Goal: Transaction & Acquisition: Purchase product/service

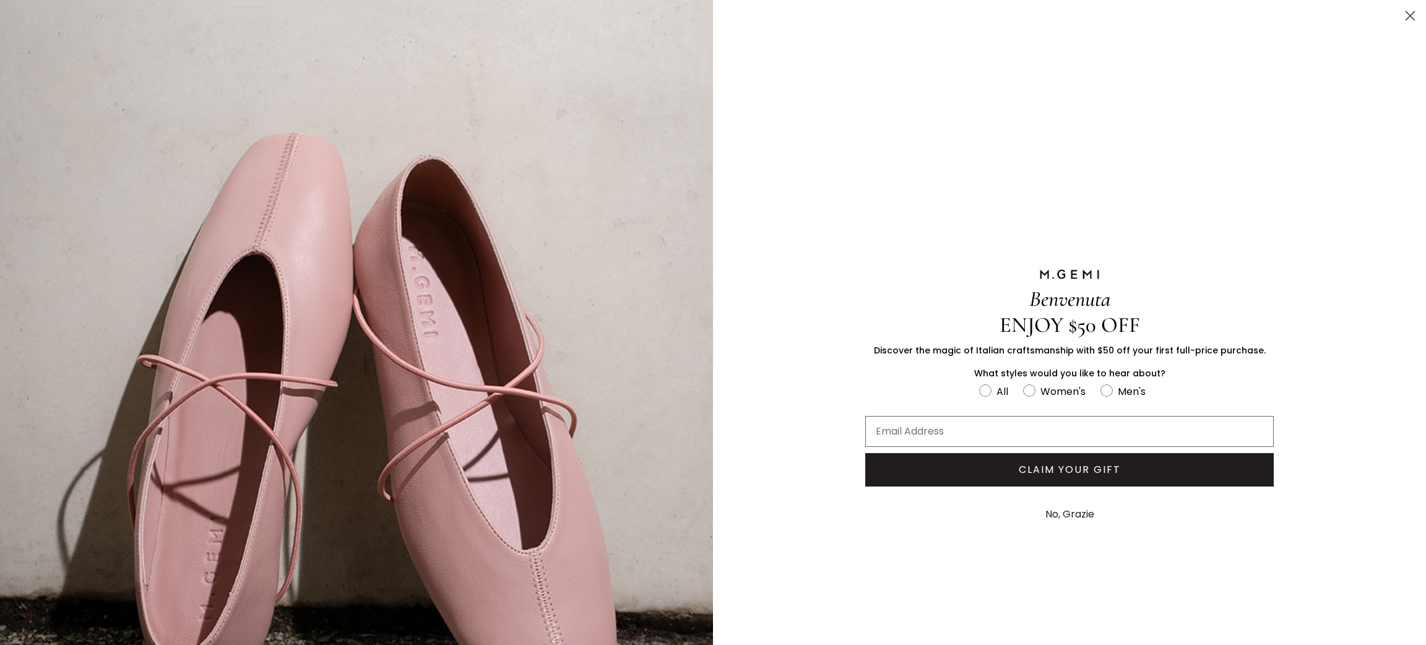
click at [1406, 17] on icon "Close dialog" at bounding box center [1410, 16] width 9 height 9
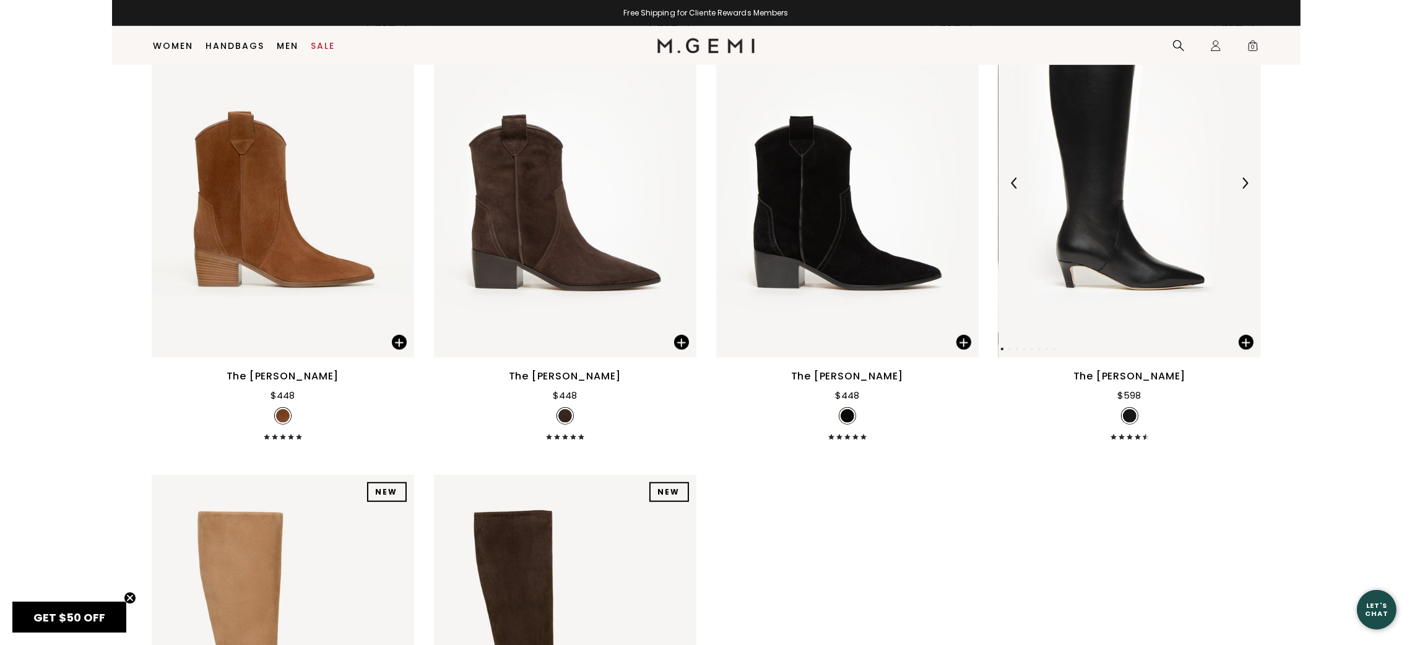
scroll to position [1899, 0]
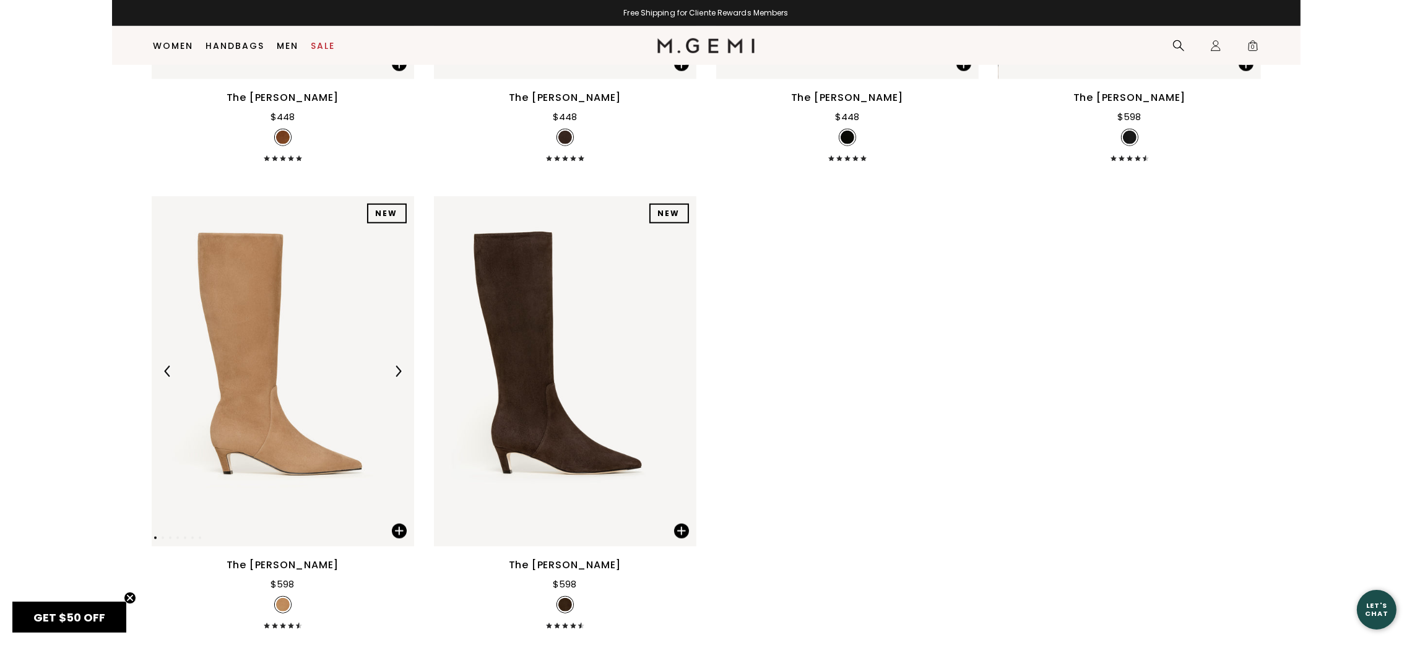
click at [266, 348] on img at bounding box center [283, 371] width 262 height 350
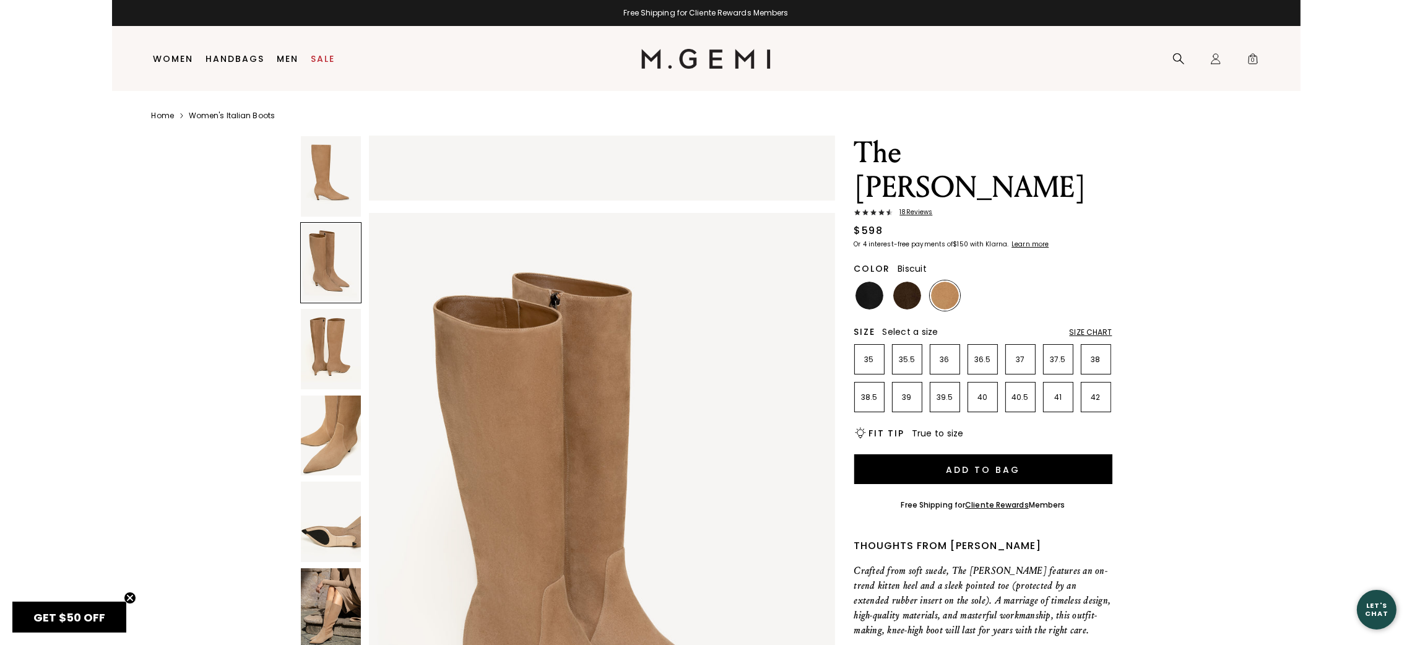
click at [316, 524] on img at bounding box center [331, 521] width 60 height 80
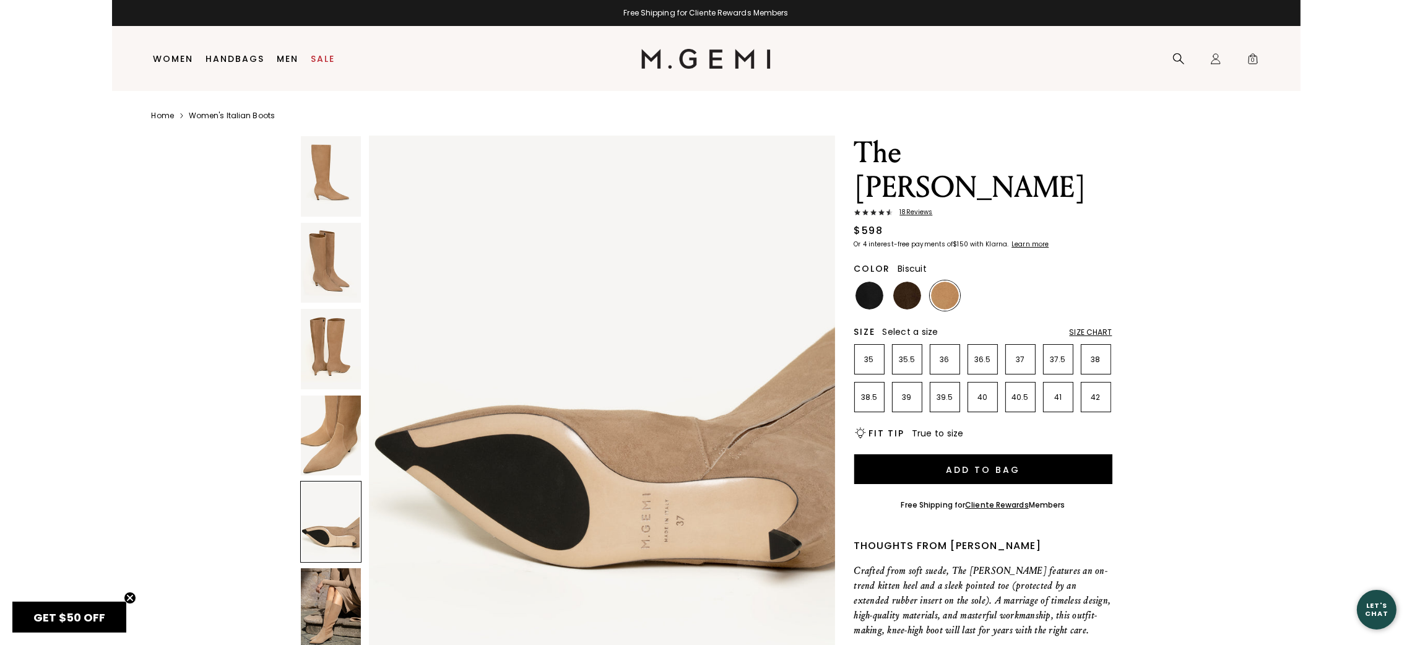
scroll to position [2830, 0]
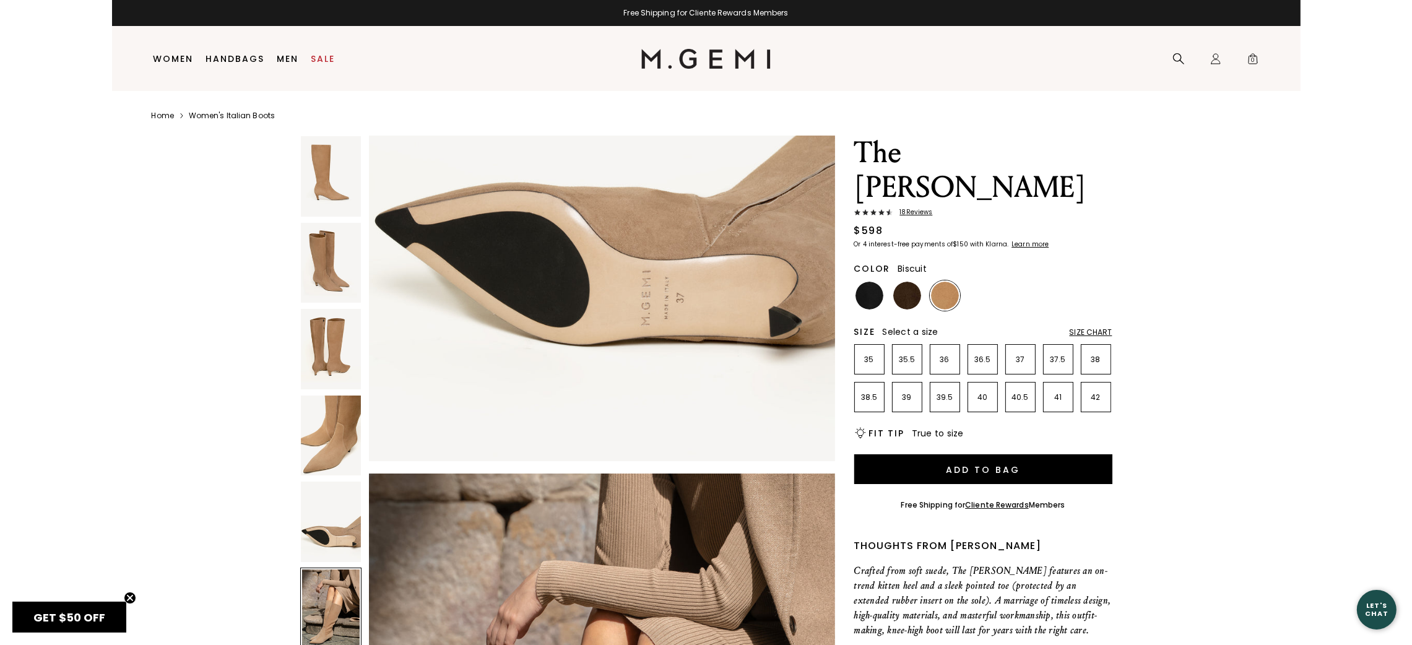
click at [337, 603] on div at bounding box center [330, 608] width 61 height 82
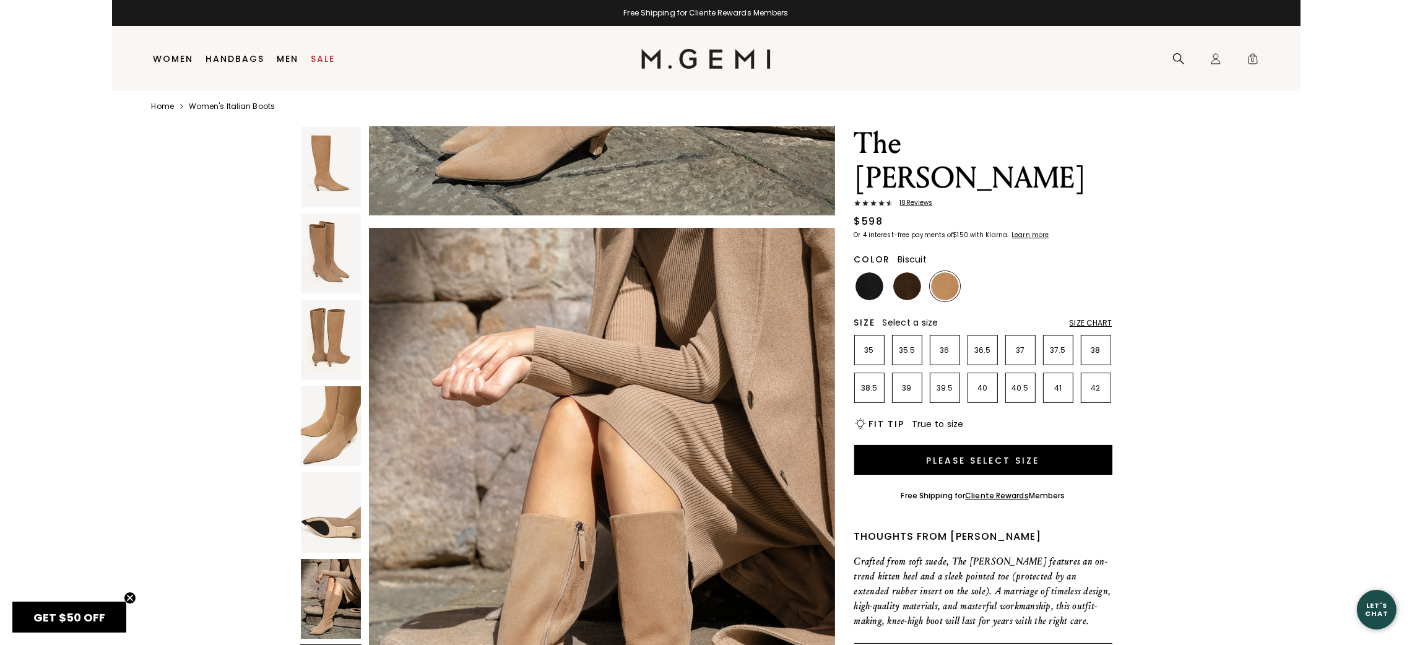
scroll to position [25, 0]
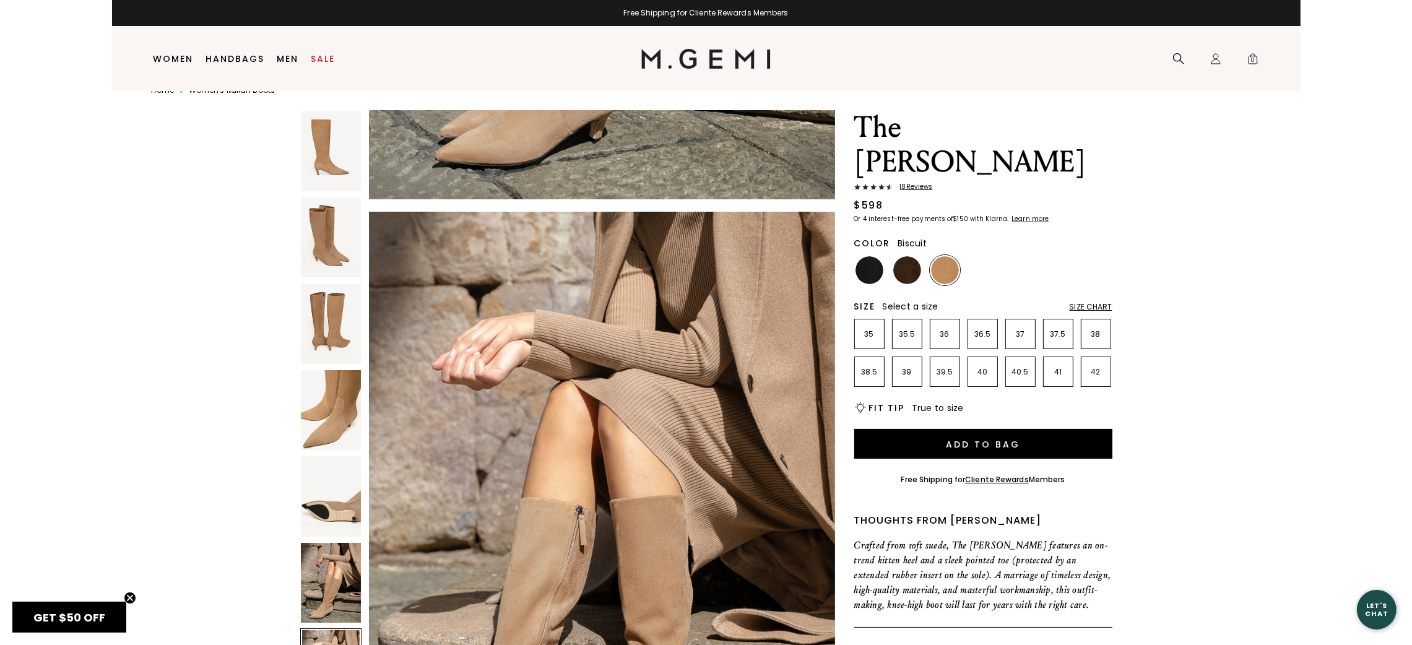
click at [927, 183] on span "18 Review s" at bounding box center [912, 186] width 40 height 7
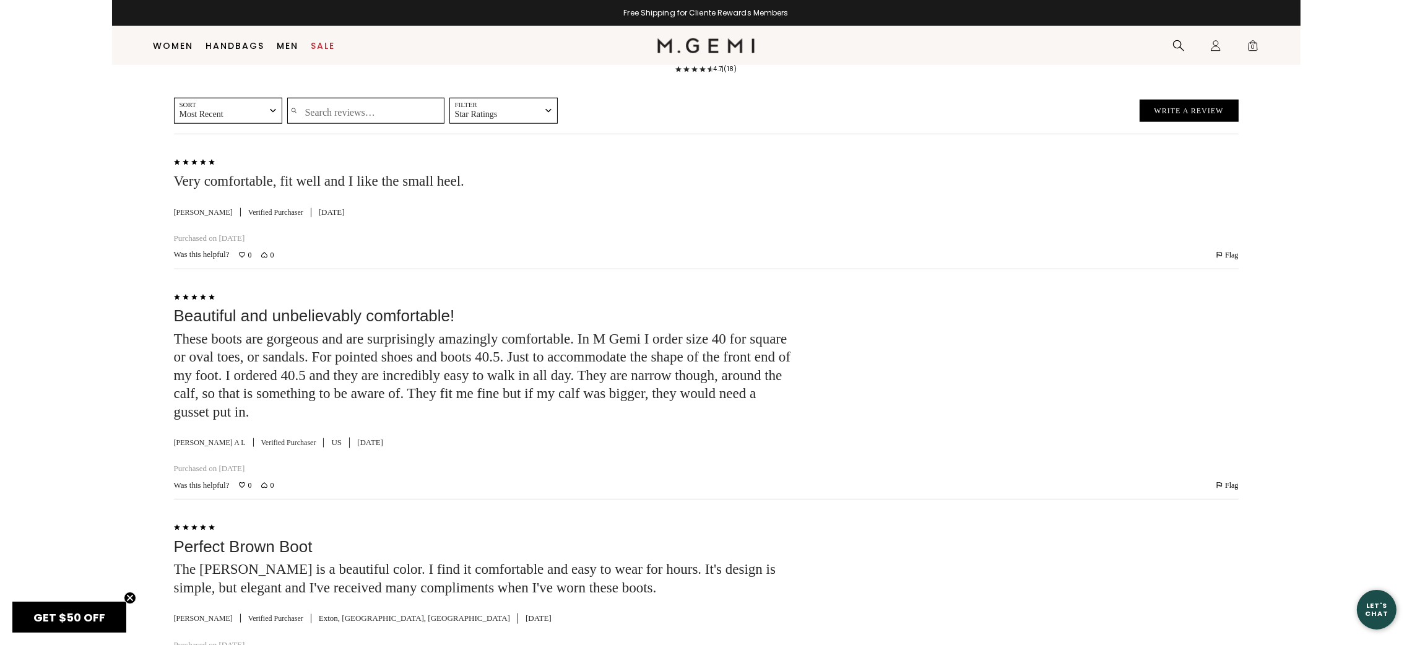
scroll to position [2066, 0]
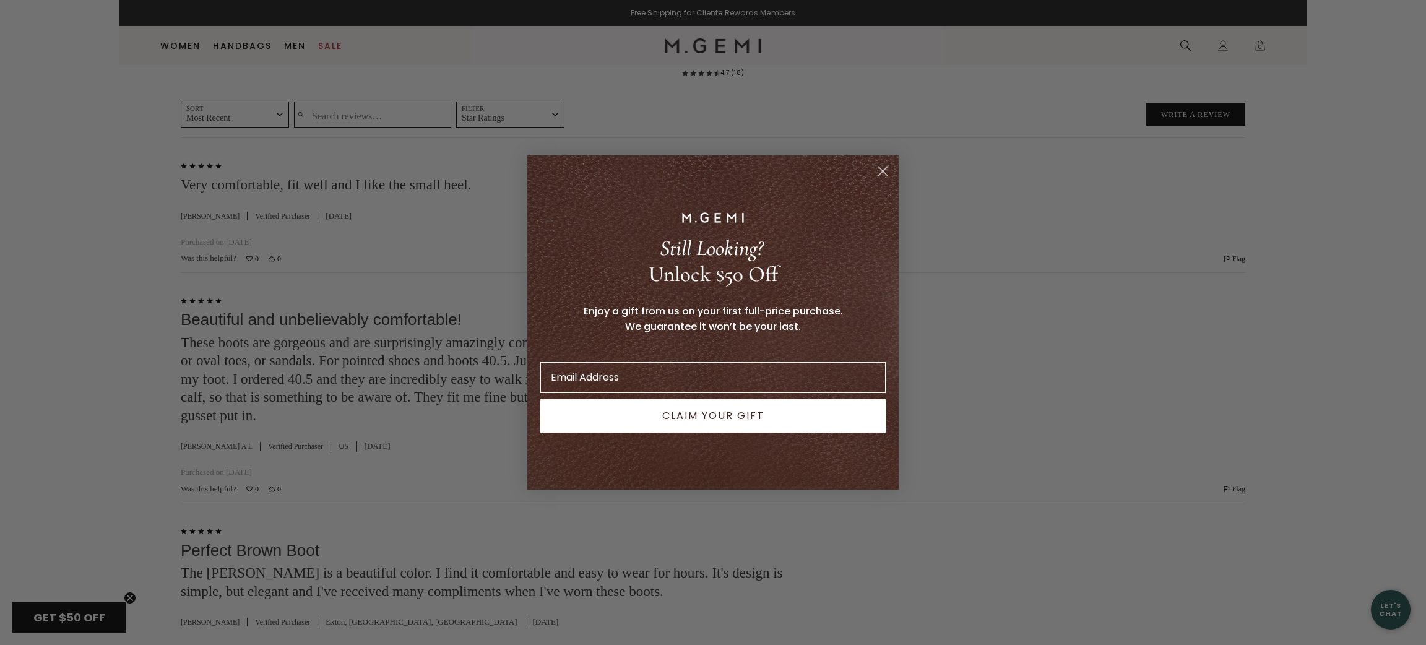
click at [882, 170] on circle "Close dialog" at bounding box center [883, 171] width 20 height 20
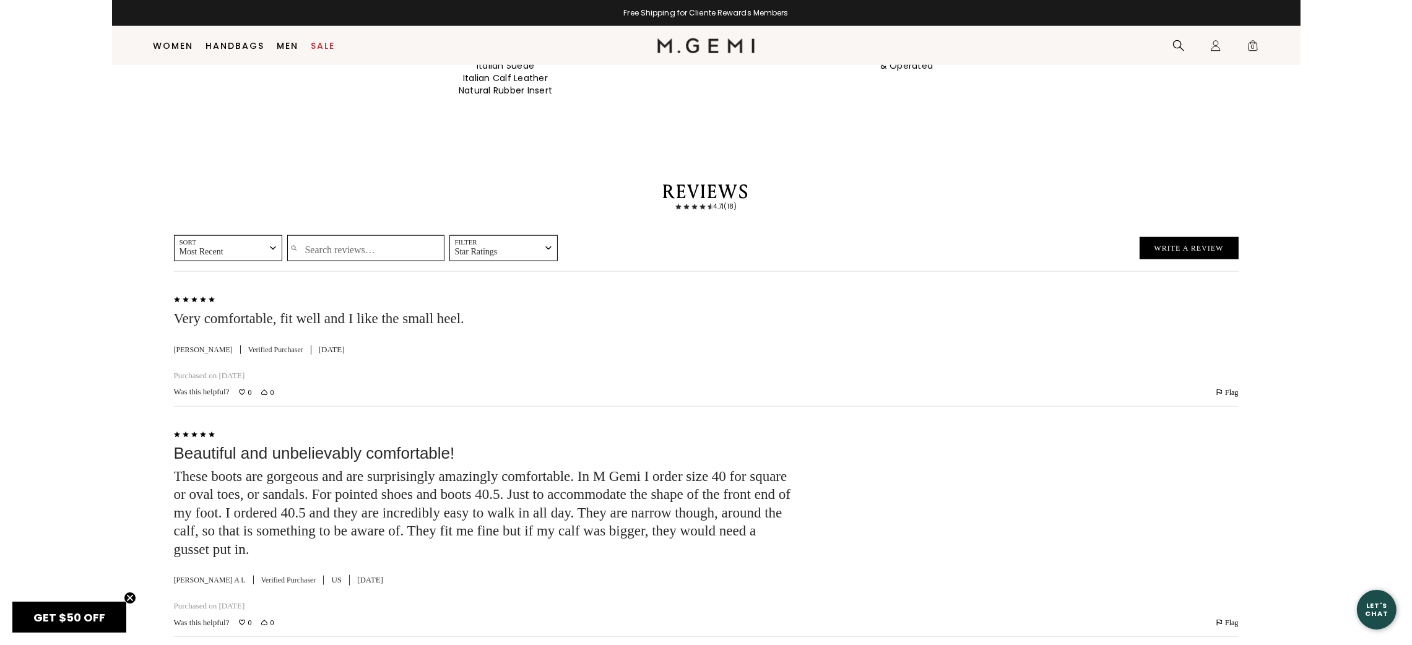
scroll to position [1881, 0]
